Goal: Transaction & Acquisition: Purchase product/service

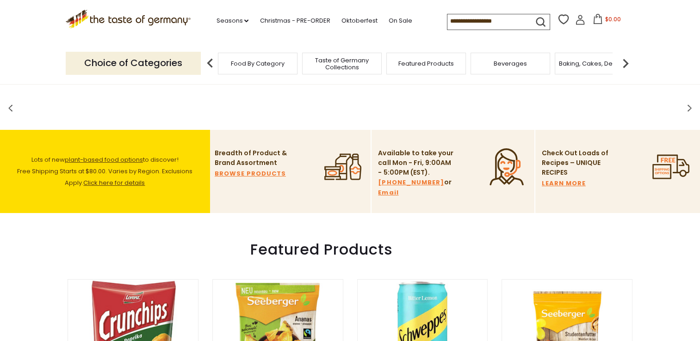
click at [449, 18] on input at bounding box center [486, 20] width 78 height 13
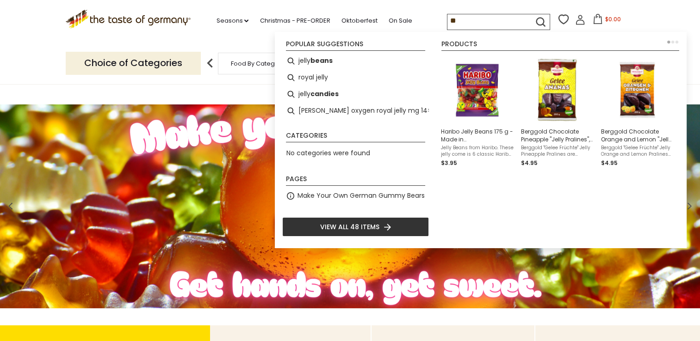
type input "*"
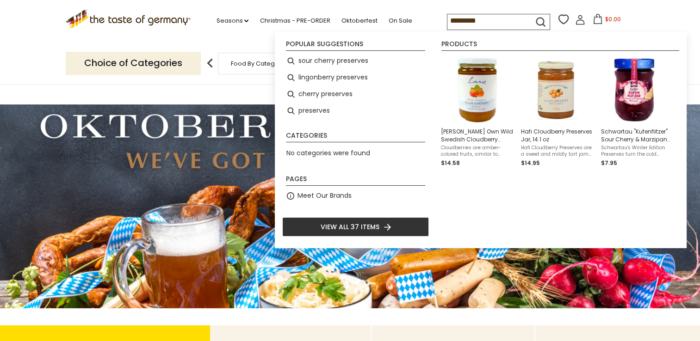
type input "*********"
click at [372, 227] on span "View all 37 items" at bounding box center [350, 227] width 59 height 10
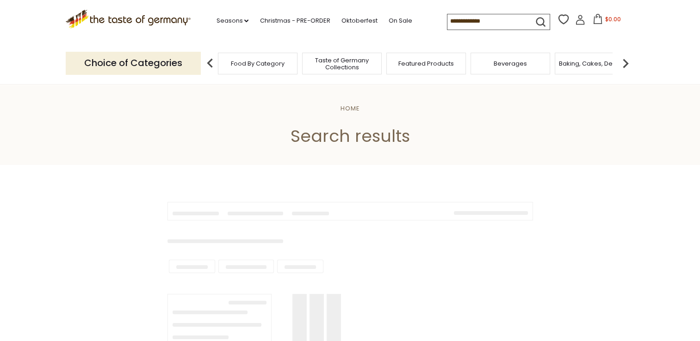
type input "*********"
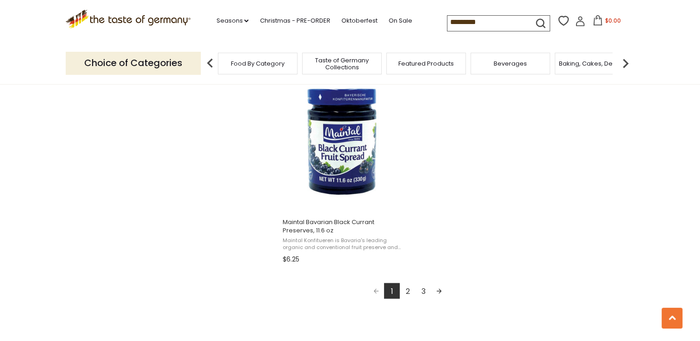
scroll to position [1604, 0]
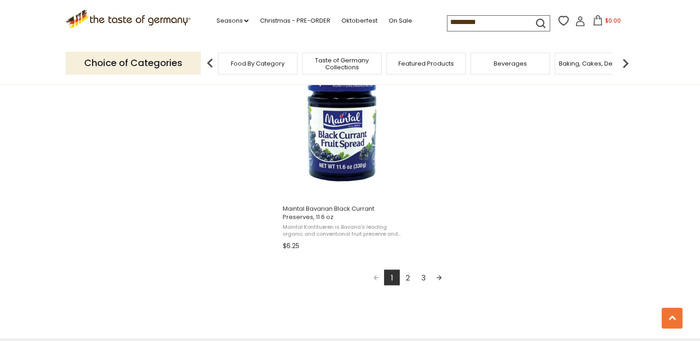
click at [410, 276] on link "2" at bounding box center [408, 278] width 16 height 16
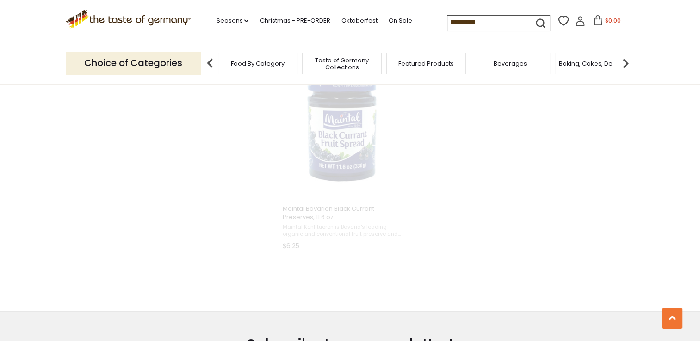
scroll to position [1308, 0]
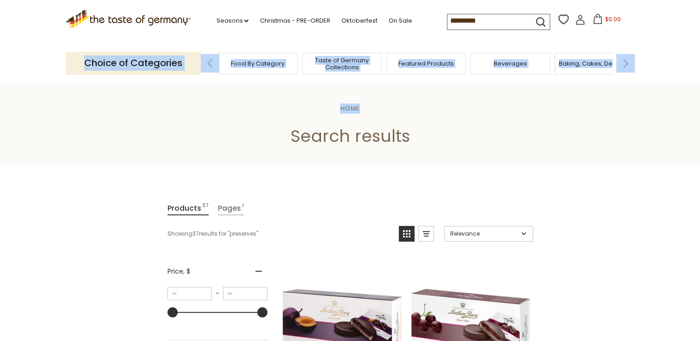
drag, startPoint x: 697, startPoint y: 36, endPoint x: 708, endPoint y: 94, distance: 59.0
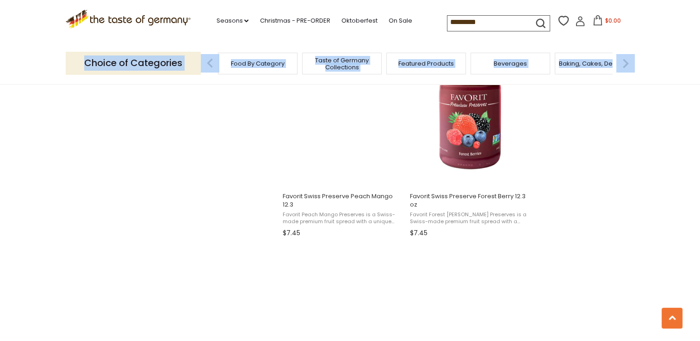
scroll to position [1433, 0]
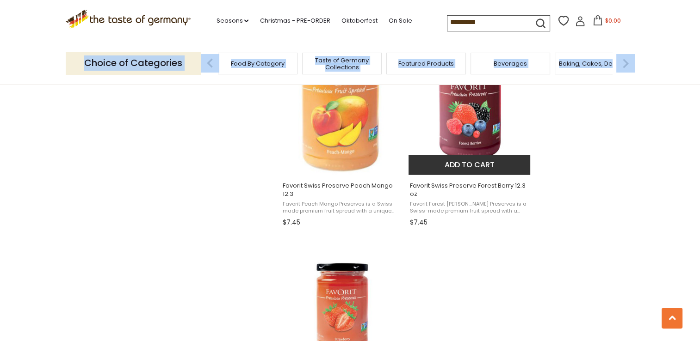
click at [468, 122] on img "Favorit Swiss Preserve Forest Berry 12.3 oz" at bounding box center [469, 105] width 123 height 123
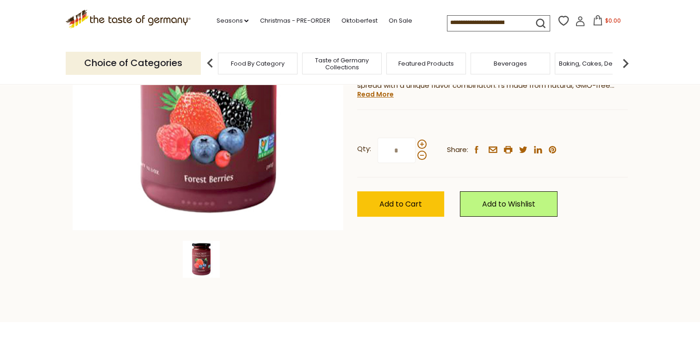
scroll to position [24, 0]
